Goal: Transaction & Acquisition: Purchase product/service

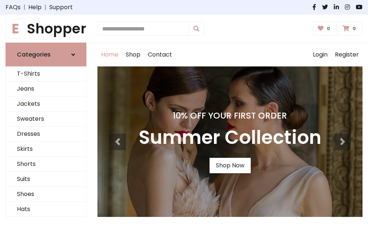
click at [184, 118] on h4 "10% Off Your First Order" at bounding box center [230, 116] width 183 height 10
click at [230, 166] on link "Shop Now" at bounding box center [230, 165] width 41 height 15
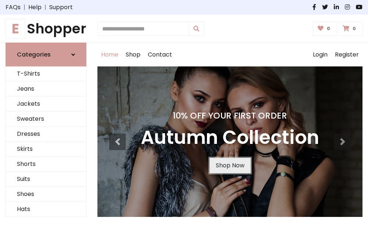
click at [230, 166] on link "Shop Now" at bounding box center [230, 165] width 41 height 15
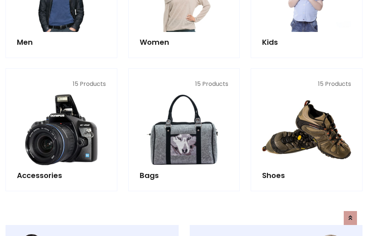
scroll to position [733, 0]
